Goal: Subscribe to service/newsletter

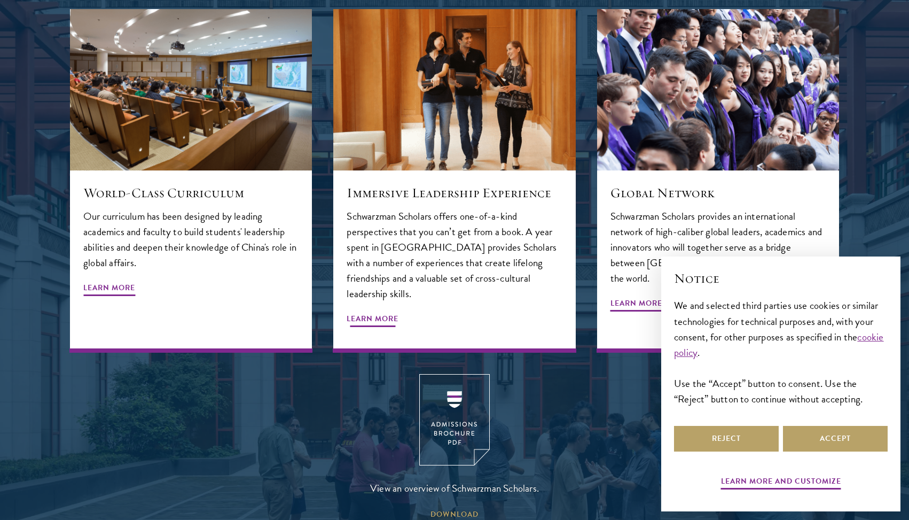
scroll to position [1293, 0]
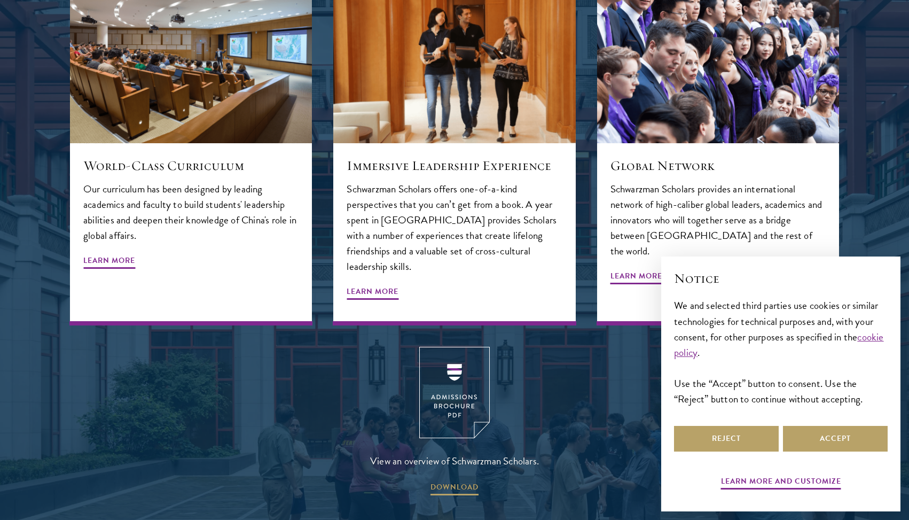
click at [450, 379] on img at bounding box center [454, 392] width 71 height 91
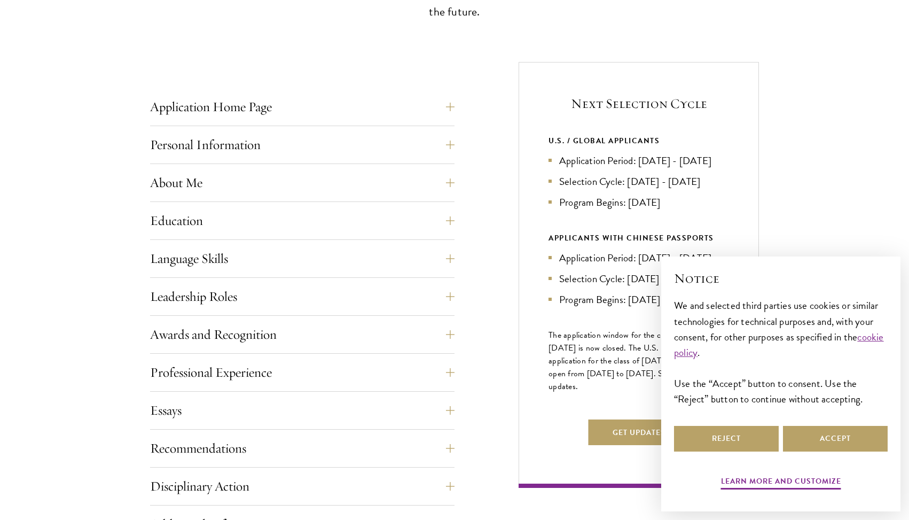
scroll to position [371, 0]
click at [841, 436] on button "Accept" at bounding box center [835, 439] width 105 height 26
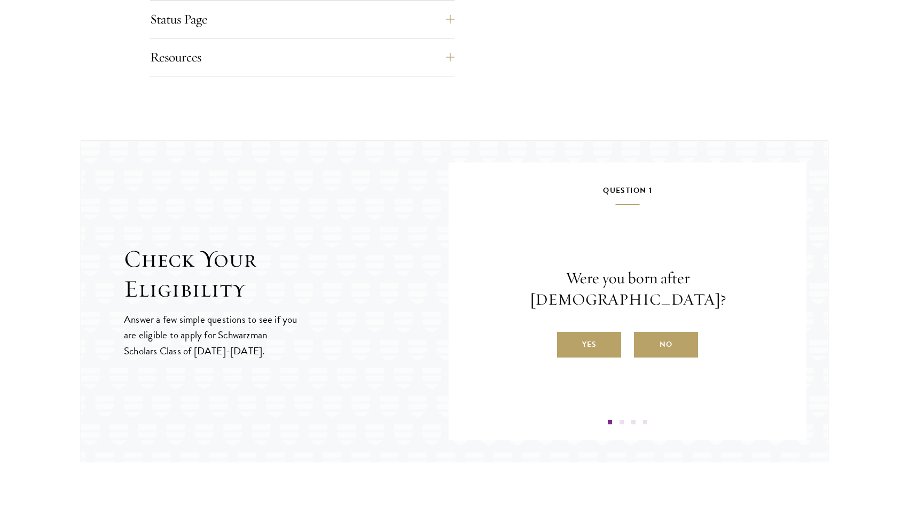
scroll to position [1016, 0]
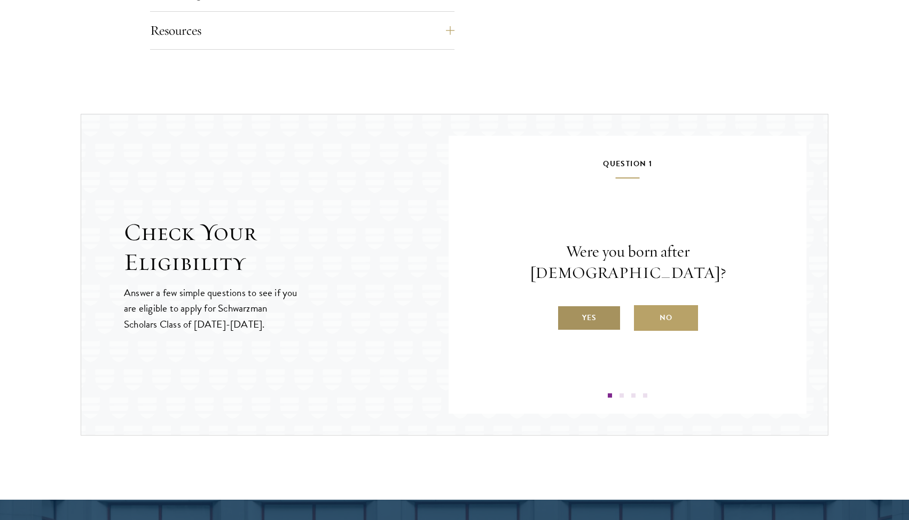
click at [597, 305] on label "Yes" at bounding box center [589, 318] width 64 height 26
click at [567, 306] on input "Yes" at bounding box center [562, 311] width 10 height 10
click at [599, 315] on label "Yes" at bounding box center [589, 318] width 64 height 26
click at [567, 315] on input "Yes" at bounding box center [562, 311] width 10 height 10
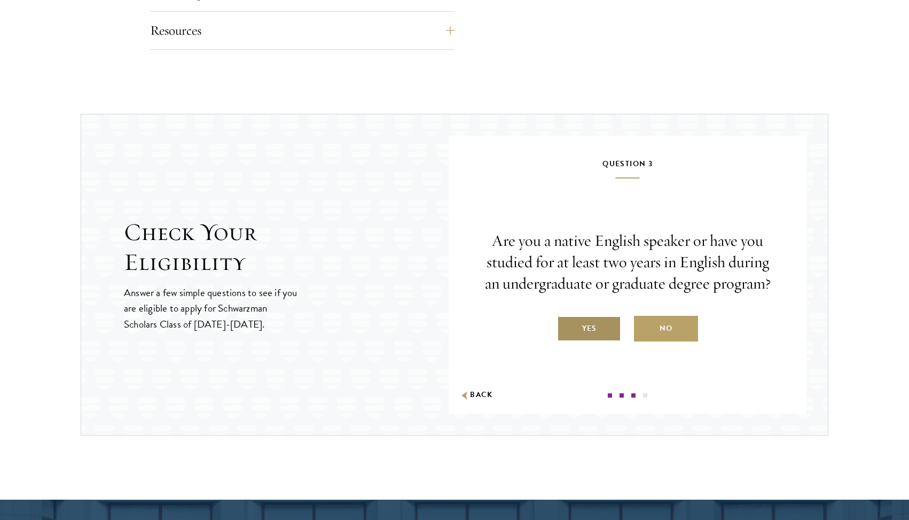
click at [593, 327] on label "Yes" at bounding box center [589, 329] width 64 height 26
click at [567, 326] on input "Yes" at bounding box center [562, 322] width 10 height 10
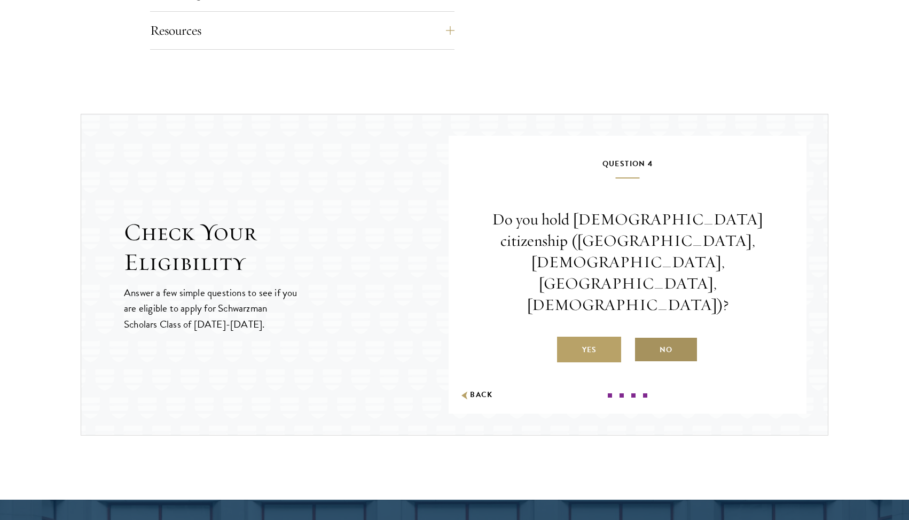
click at [672, 337] on label "No" at bounding box center [666, 350] width 64 height 26
click at [644, 338] on input "No" at bounding box center [639, 343] width 10 height 10
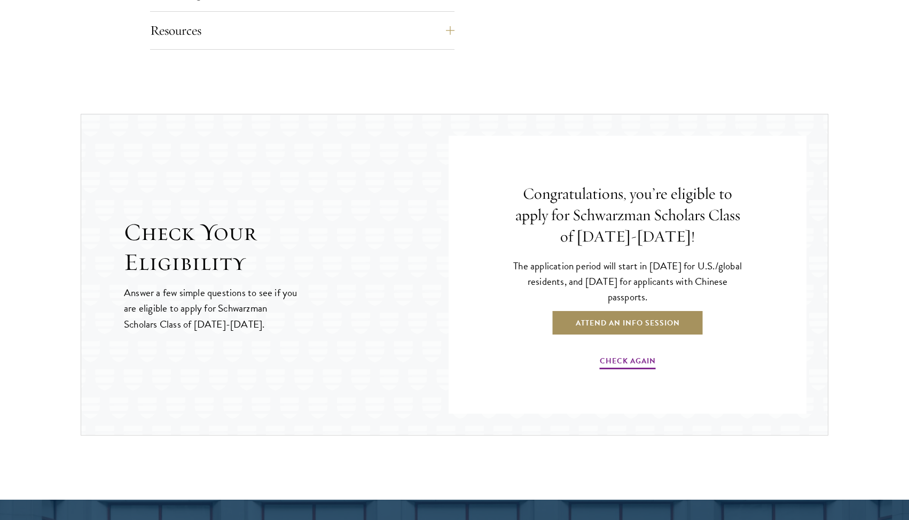
click at [660, 323] on link "Attend an Info Session" at bounding box center [628, 323] width 152 height 26
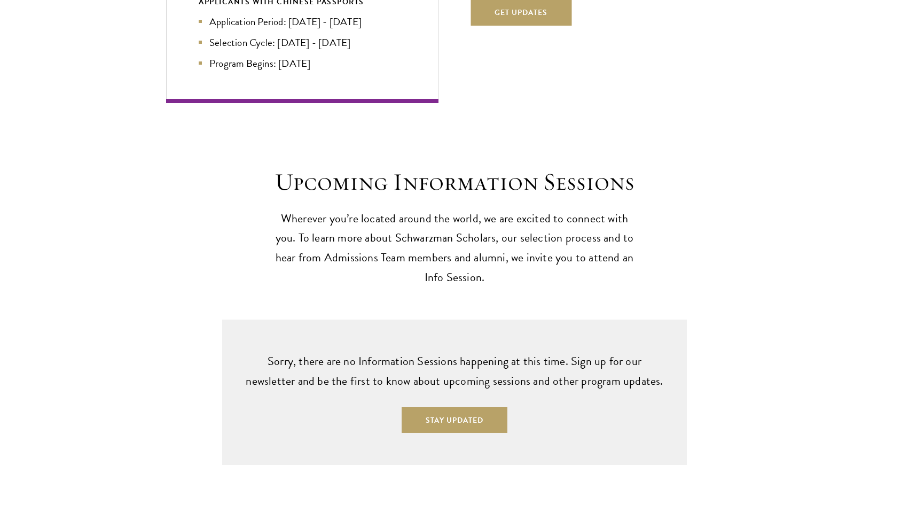
scroll to position [2494, 0]
click at [457, 405] on button "Stay Updated" at bounding box center [455, 418] width 106 height 26
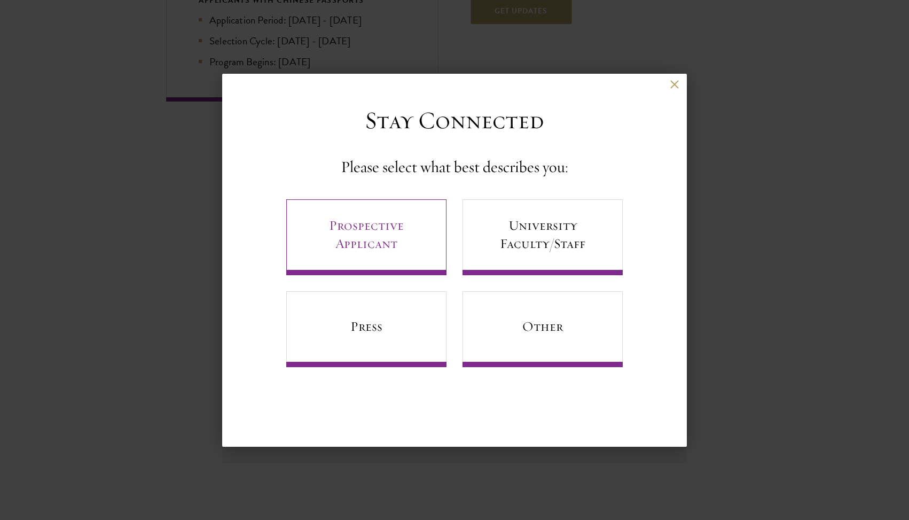
click at [416, 248] on link "Prospective Applicant" at bounding box center [366, 237] width 160 height 76
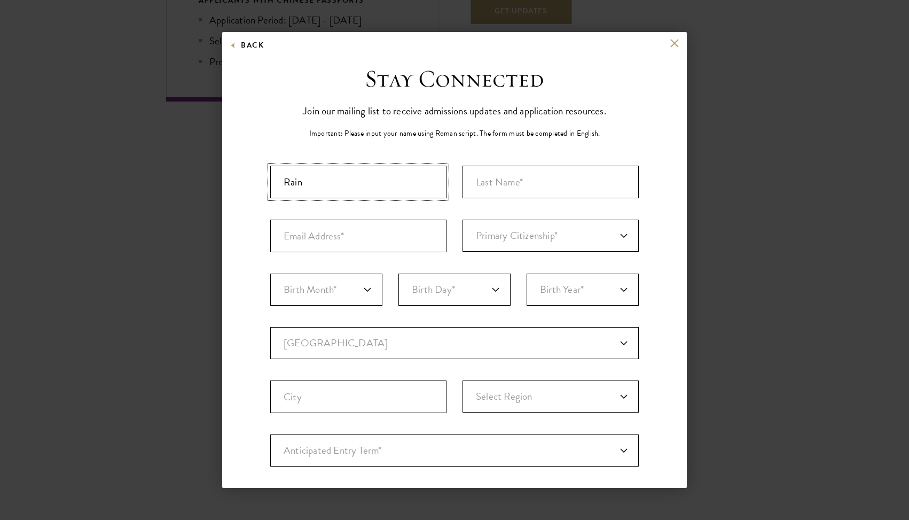
type input "Rain"
type input "Sheng"
type input "rainsheng12@gmail.com"
select select "CA"
select select "06"
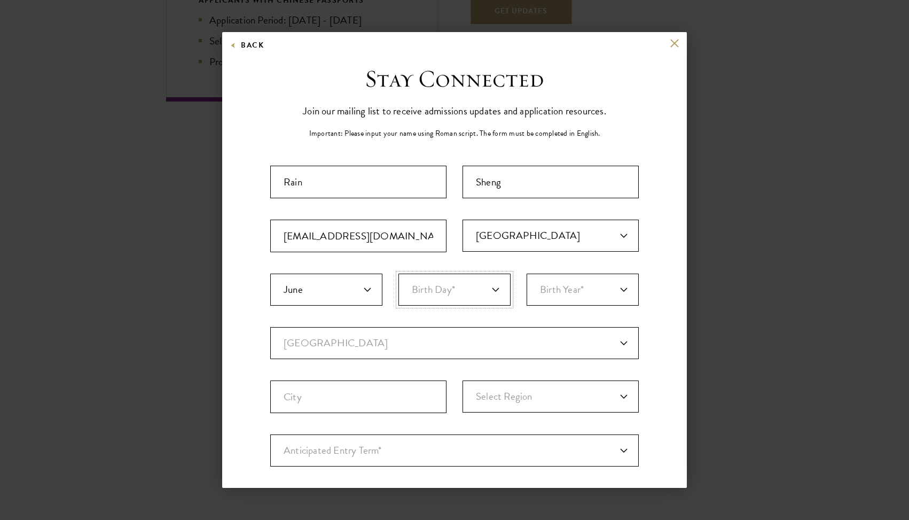
select select "17"
select select "2004"
select select "CA"
select select
type input "Burnaby"
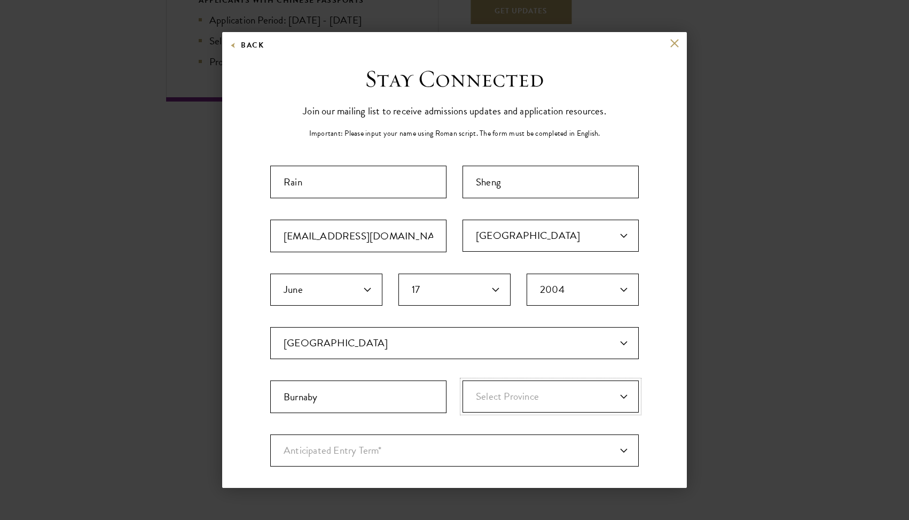
select select "BC"
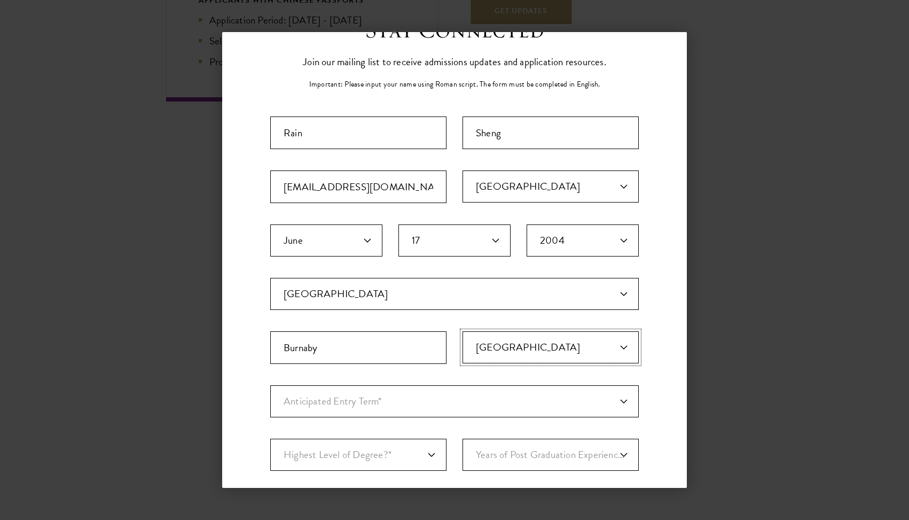
scroll to position [56, 0]
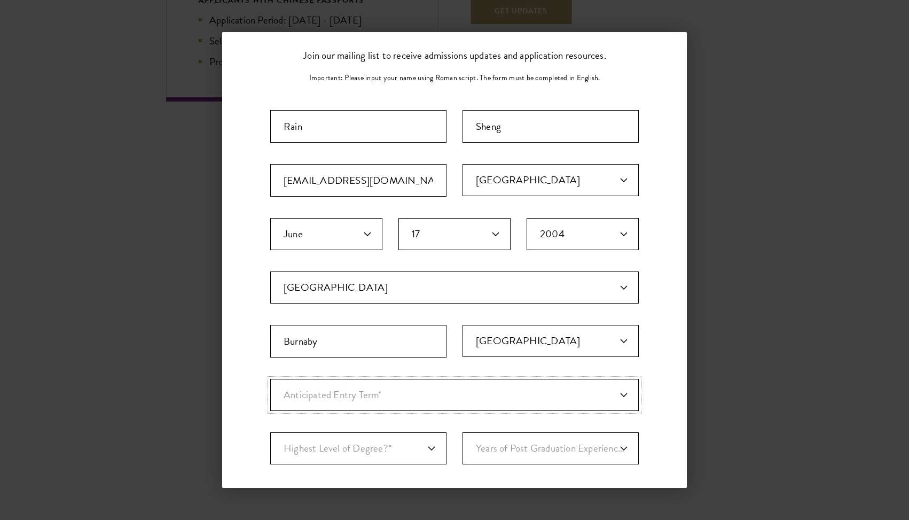
select select "a6790467-ebe7-4045-a56a-66c1cae98076"
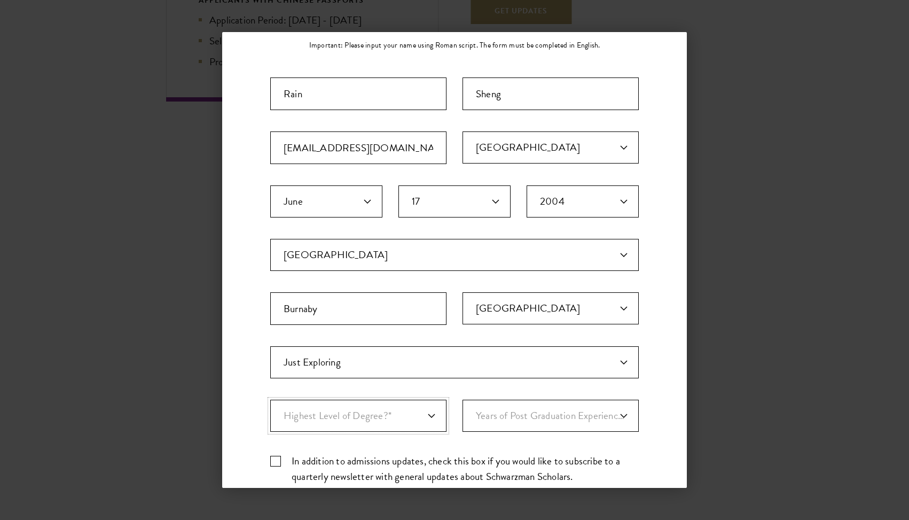
select select "baef124f-e103-44b1-8ca6-5d0669438e44"
select select "1"
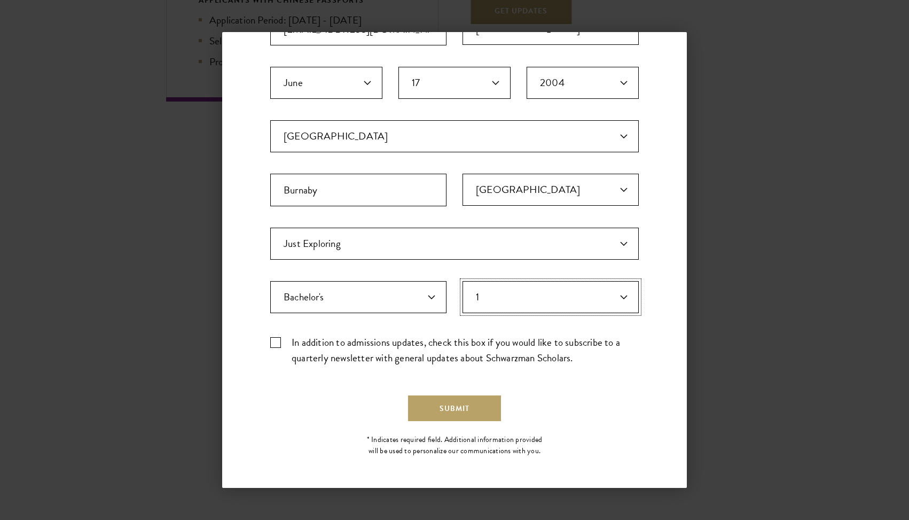
scroll to position [206, 0]
click at [285, 343] on label "In addition to admissions updates, check this box if you would like to subscrib…" at bounding box center [454, 350] width 369 height 31
click at [285, 342] on input "In addition to admissions updates, check this box if you would like to subscrib…" at bounding box center [454, 338] width 369 height 7
checkbox input "true"
click at [456, 409] on button "Submit" at bounding box center [454, 409] width 93 height 26
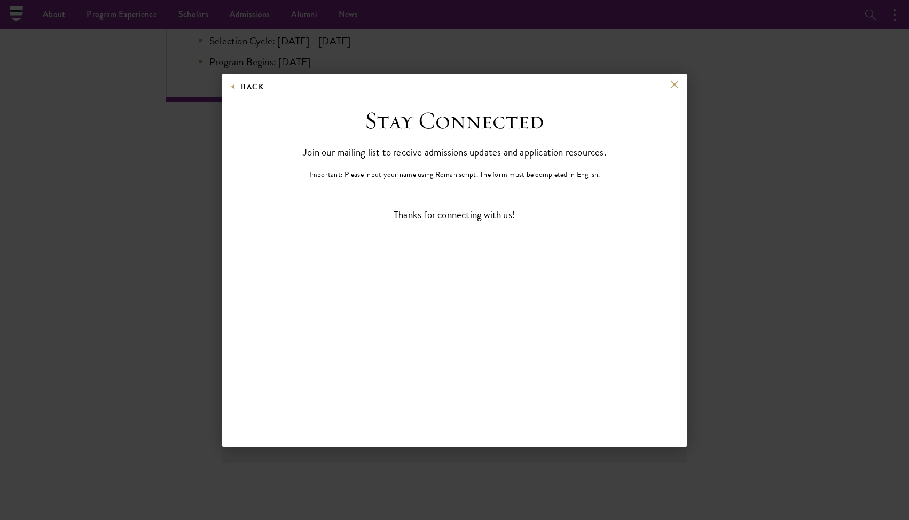
scroll to position [0, 0]
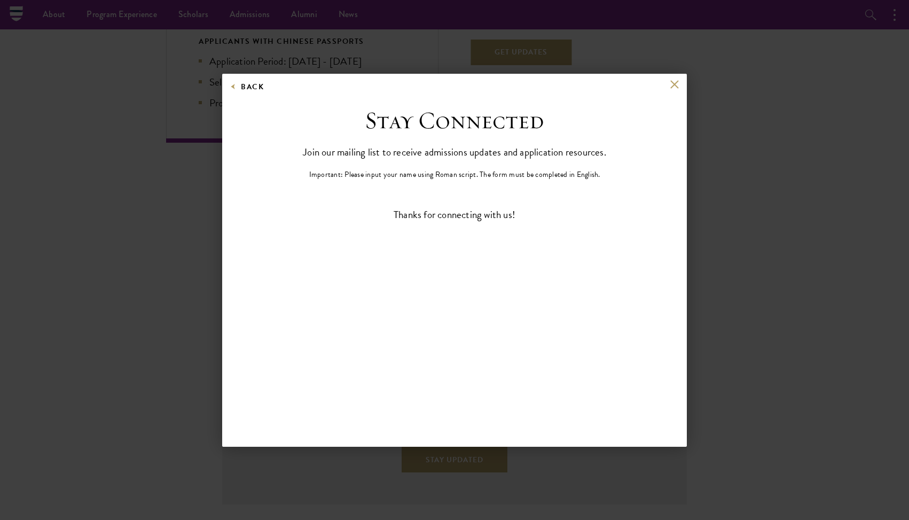
click at [674, 85] on button at bounding box center [674, 84] width 9 height 9
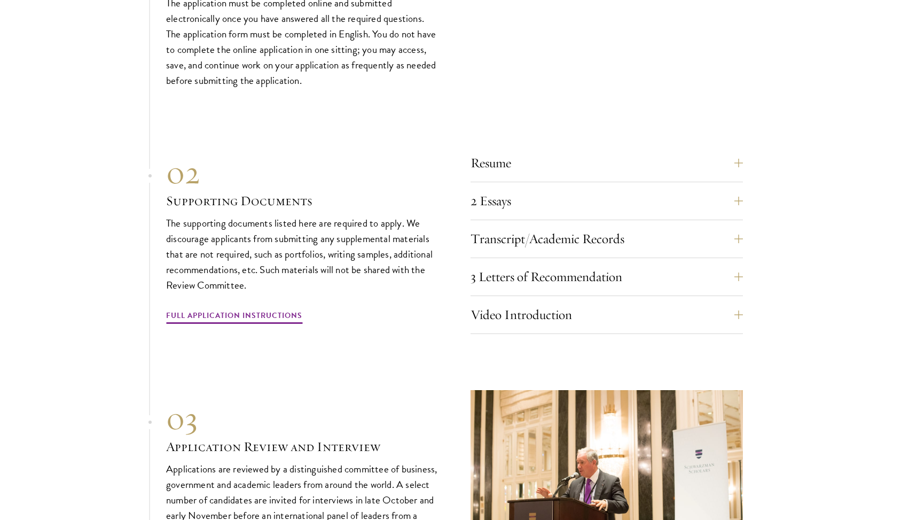
scroll to position [3284, 0]
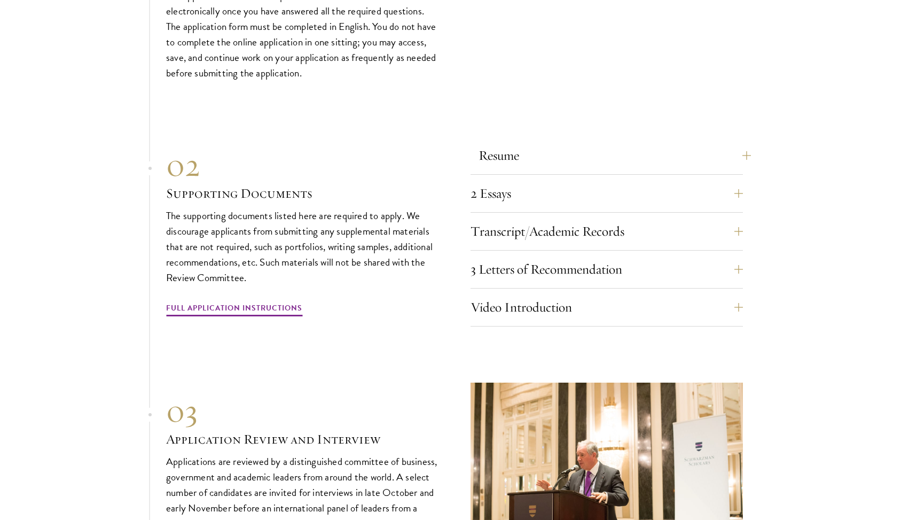
click at [577, 143] on button "Resume" at bounding box center [615, 156] width 272 height 26
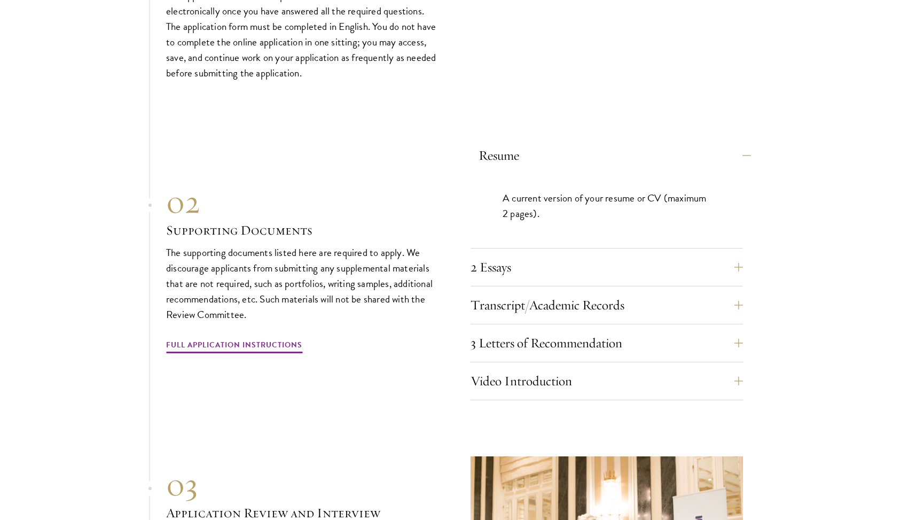
click at [577, 143] on button "Resume" at bounding box center [615, 156] width 272 height 26
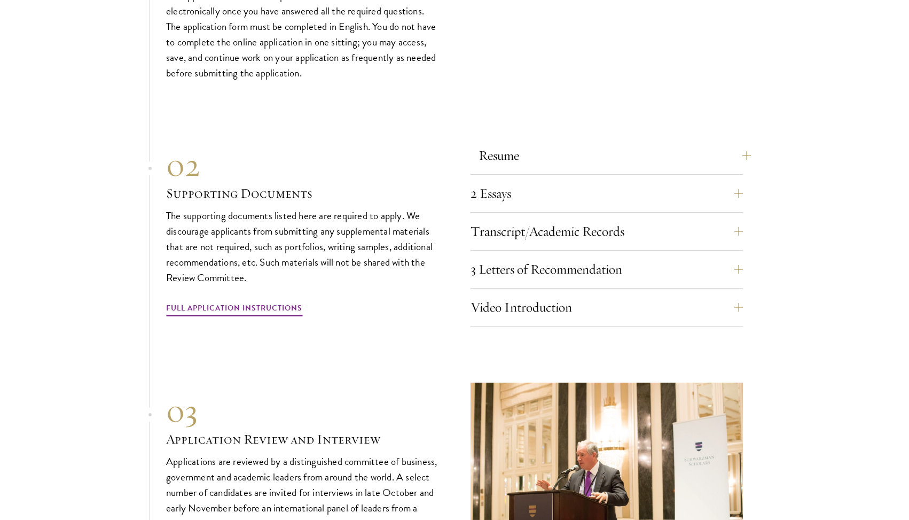
scroll to position [3326, 0]
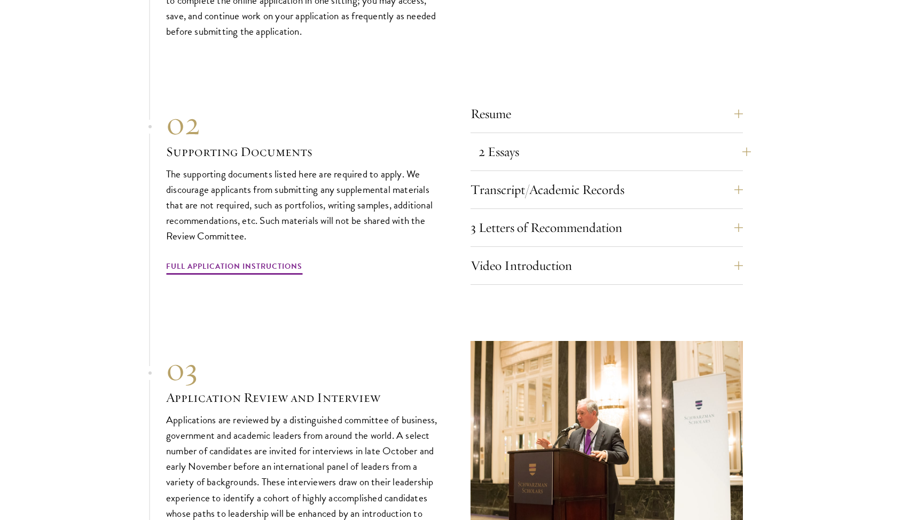
click at [565, 139] on button "2 Essays" at bounding box center [615, 152] width 272 height 26
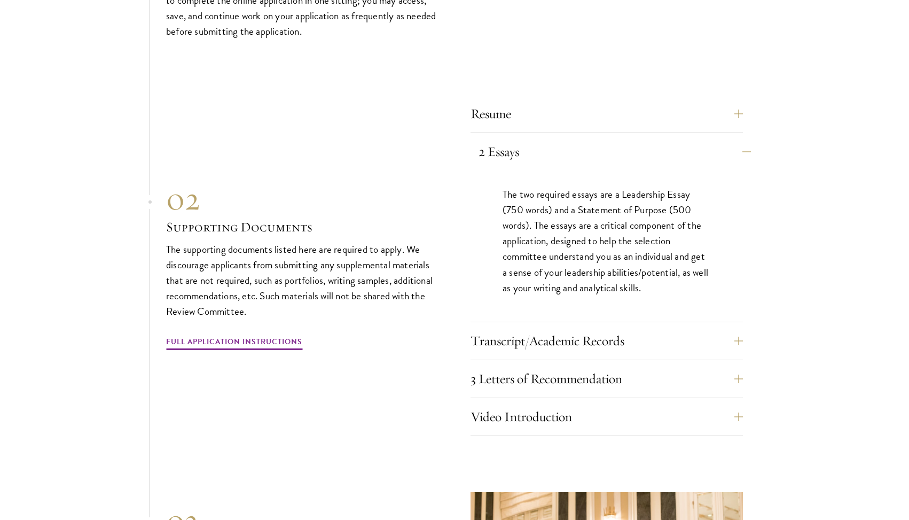
click at [565, 139] on button "2 Essays" at bounding box center [615, 152] width 272 height 26
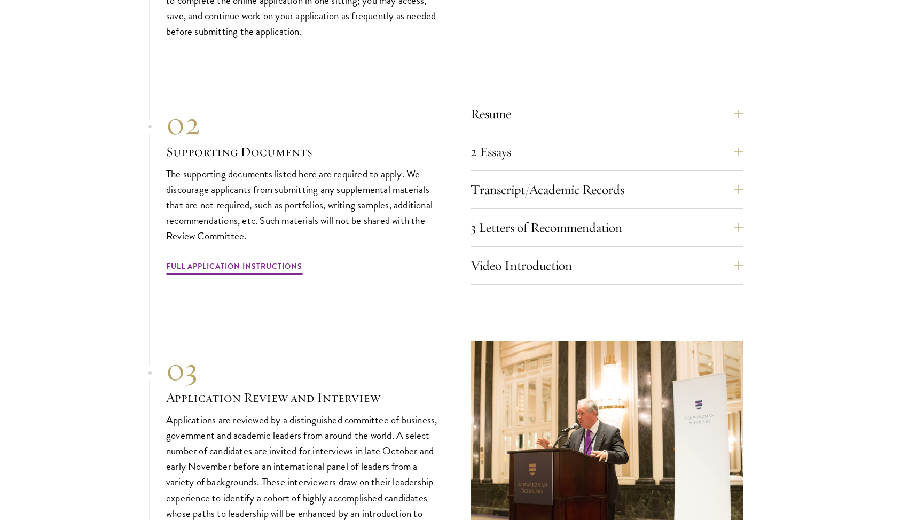
click at [568, 177] on div "Transcript/Academic Records You are required to scan and upload official transc…" at bounding box center [607, 193] width 272 height 32
click at [568, 177] on button "Transcript/Academic Records" at bounding box center [615, 190] width 272 height 26
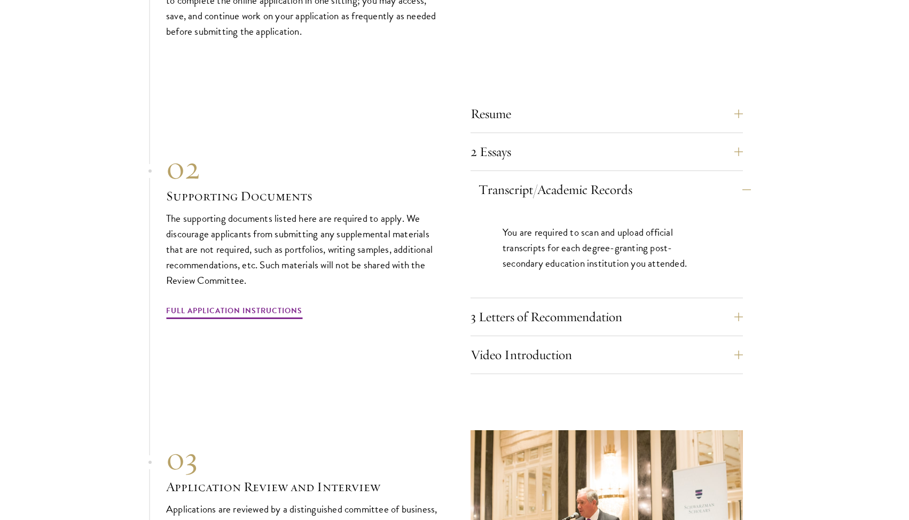
click at [568, 177] on button "Transcript/Academic Records" at bounding box center [615, 190] width 272 height 26
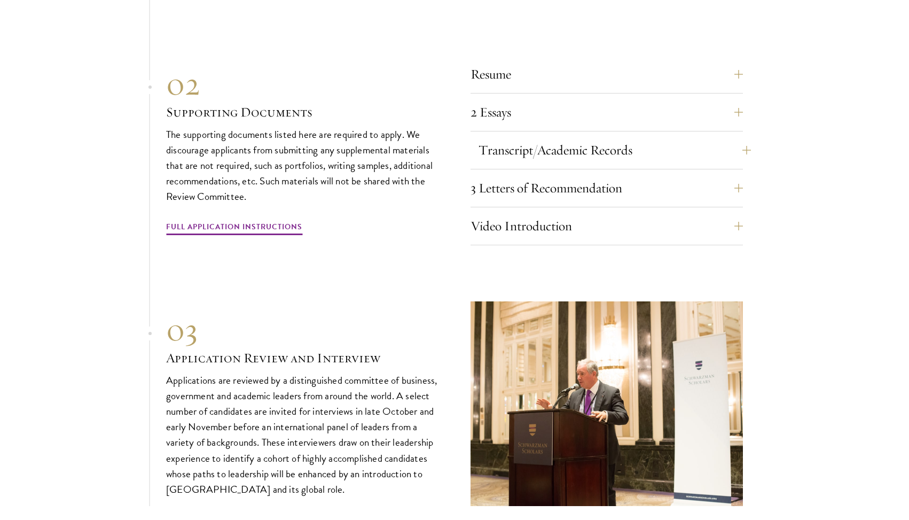
scroll to position [3373, 0]
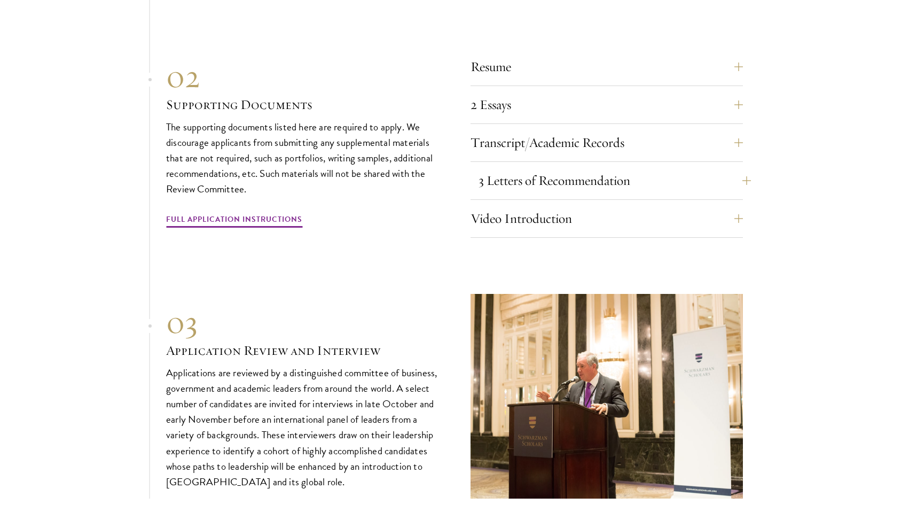
click at [564, 168] on button "3 Letters of Recommendation" at bounding box center [615, 181] width 272 height 26
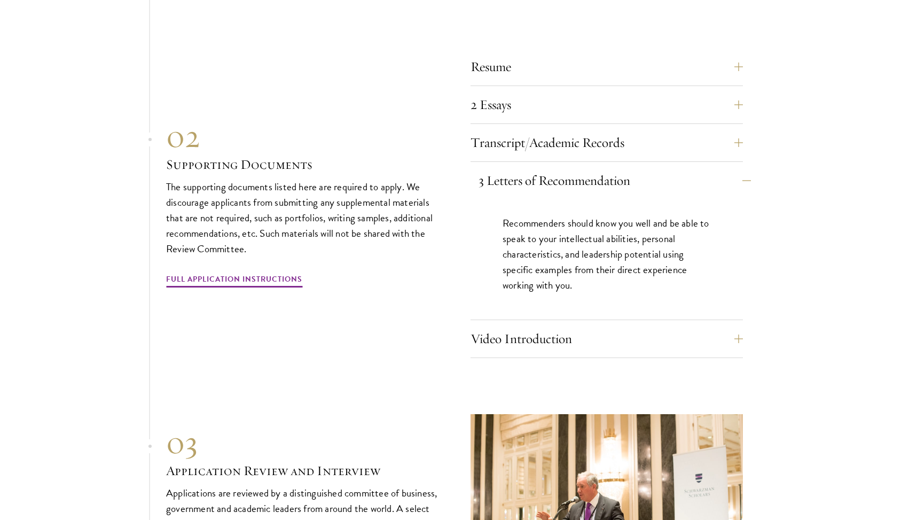
click at [564, 168] on button "3 Letters of Recommendation" at bounding box center [615, 181] width 272 height 26
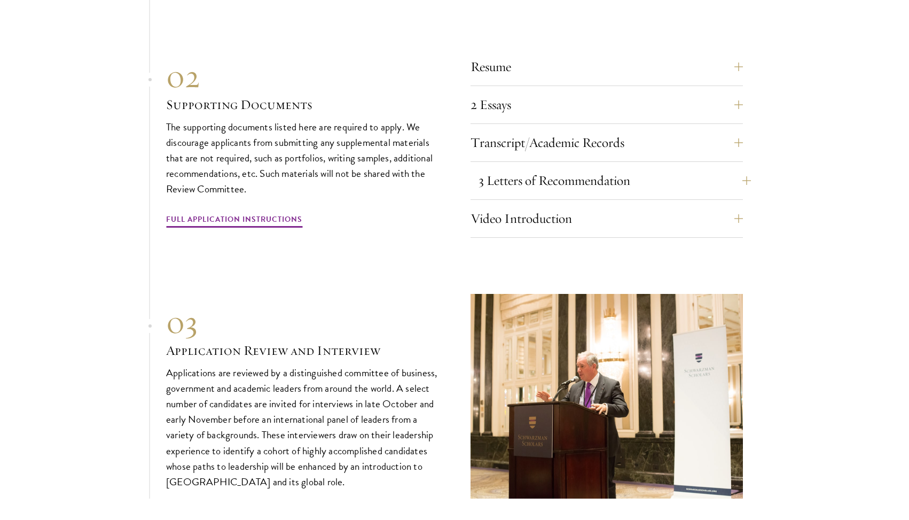
scroll to position [3433, 0]
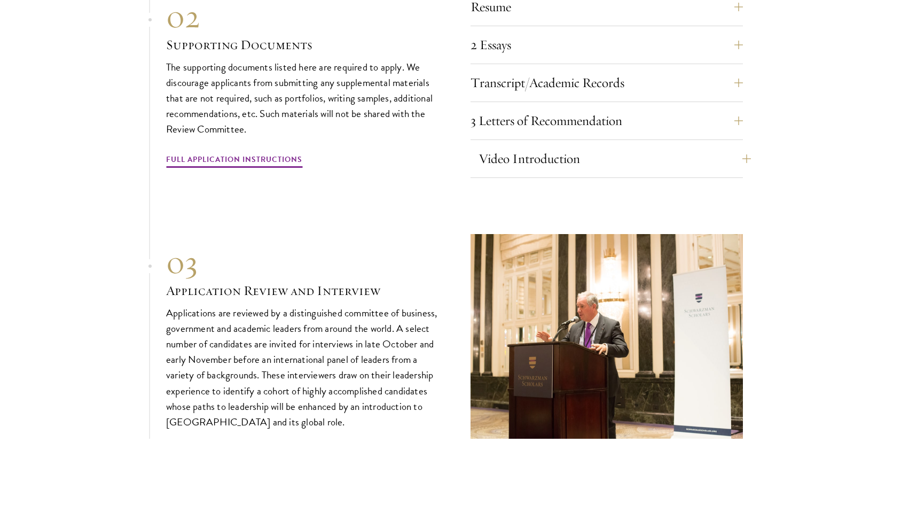
click at [553, 146] on button "Video Introduction" at bounding box center [615, 159] width 272 height 26
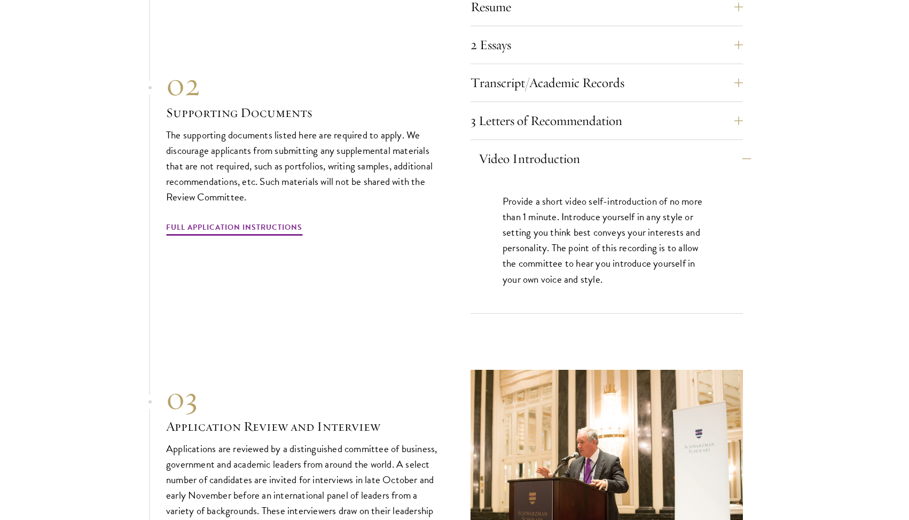
click at [553, 146] on button "Video Introduction" at bounding box center [615, 159] width 272 height 26
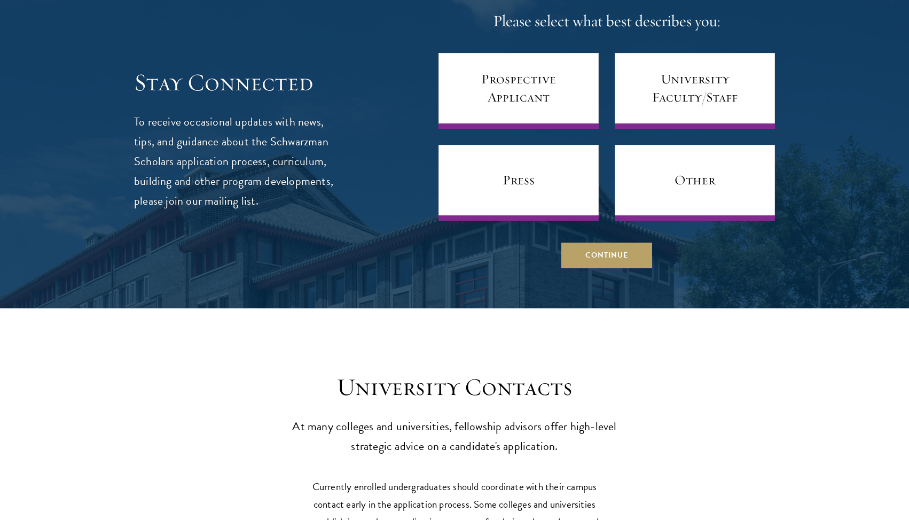
scroll to position [4369, 0]
